Goal: Task Accomplishment & Management: Manage account settings

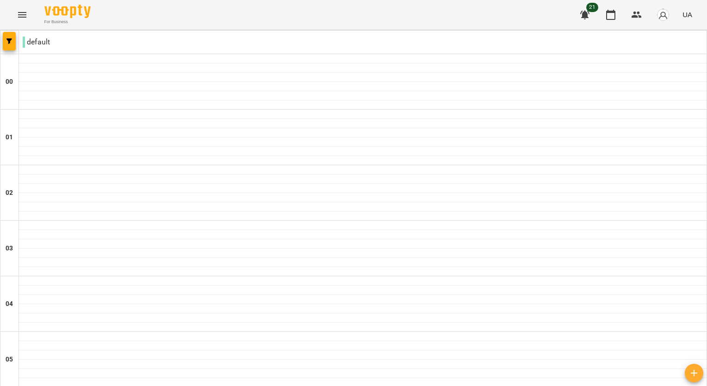
scroll to position [879, 0]
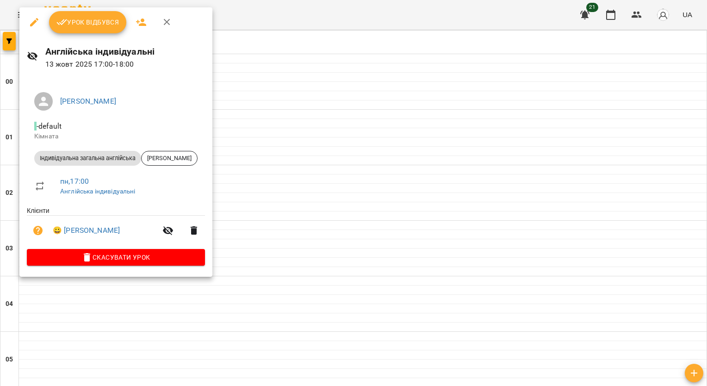
click at [105, 25] on span "Урок відбувся" at bounding box center [87, 22] width 63 height 11
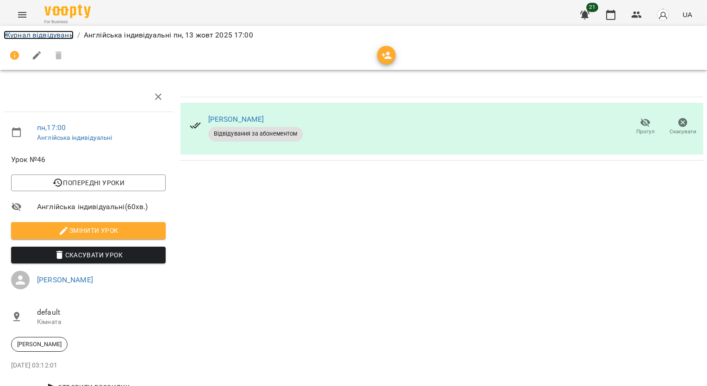
click at [64, 35] on link "Журнал відвідувань" at bounding box center [39, 35] width 70 height 9
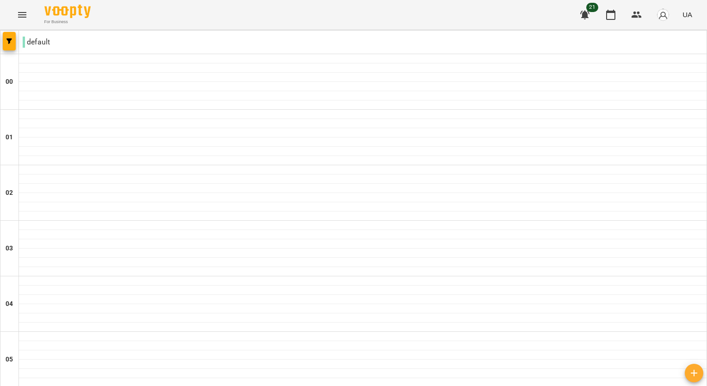
scroll to position [879, 0]
click at [593, 15] on button "button" at bounding box center [585, 15] width 22 height 22
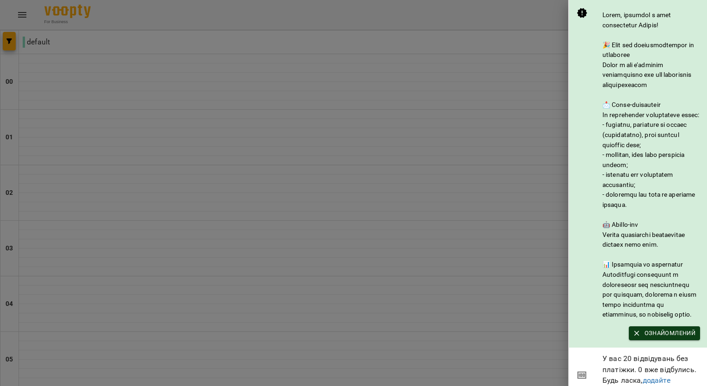
click at [665, 338] on span "Ознайомлений" at bounding box center [665, 333] width 62 height 10
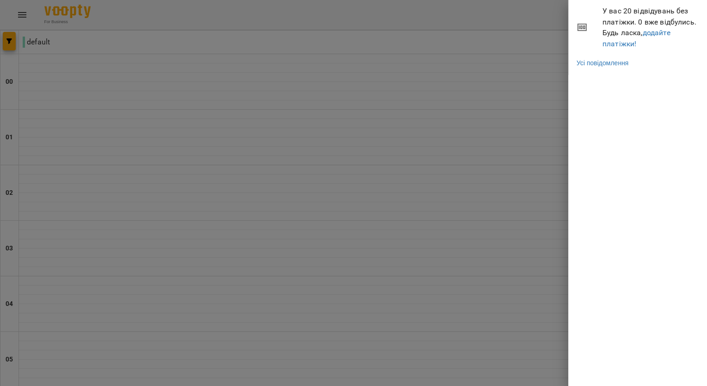
click at [657, 86] on div "У вас 20 відвідувань без платіжки. 0 вже відбулись. Будь ласка, додайте платіжк…" at bounding box center [637, 193] width 139 height 386
click at [521, 155] on div at bounding box center [353, 193] width 707 height 386
